Goal: Task Accomplishment & Management: Complete application form

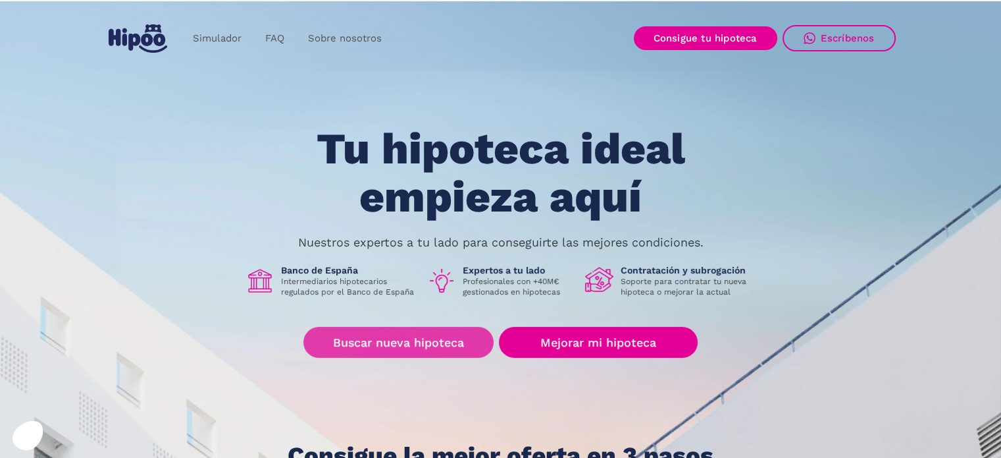
click at [408, 340] on link "Buscar nueva hipoteca" at bounding box center [399, 342] width 190 height 31
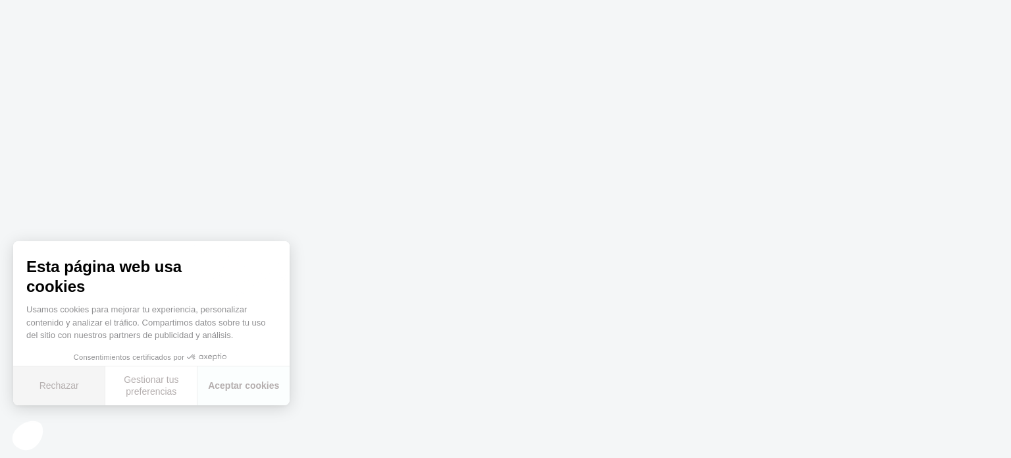
drag, startPoint x: 65, startPoint y: 390, endPoint x: 80, endPoint y: 389, distance: 14.5
click at [65, 389] on button "Rechazar" at bounding box center [59, 385] width 92 height 39
